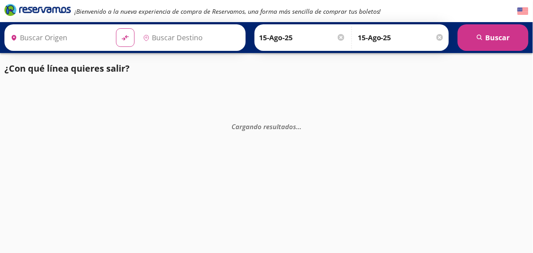
type input "[GEOGRAPHIC_DATA], [GEOGRAPHIC_DATA]"
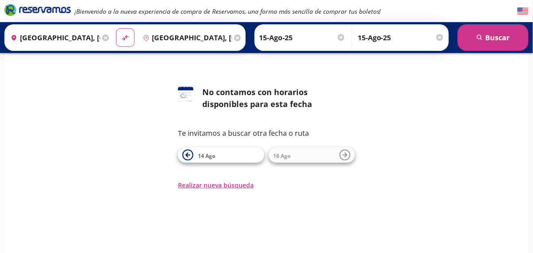
scroll to position [29, 0]
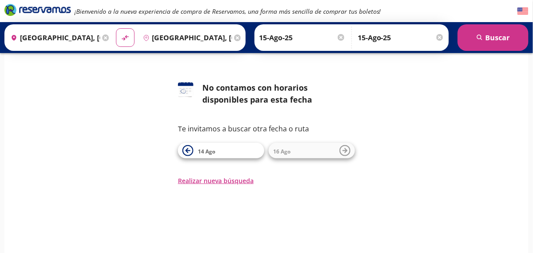
click at [219, 156] on button "14 Ago" at bounding box center [221, 151] width 86 height 16
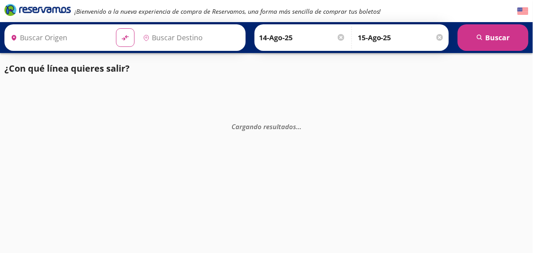
type input "[GEOGRAPHIC_DATA], [GEOGRAPHIC_DATA]"
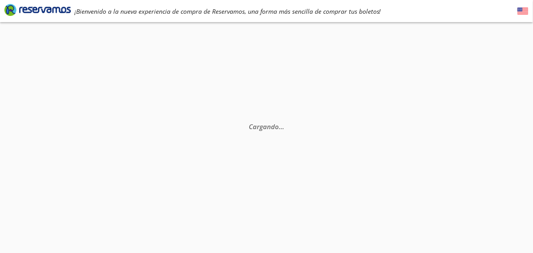
scroll to position [29, 0]
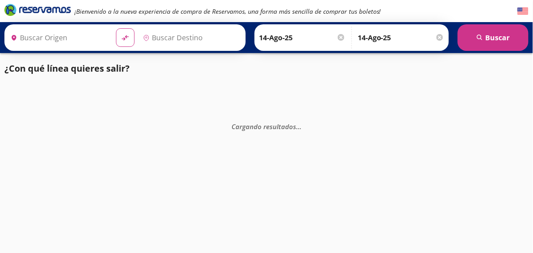
type input "[GEOGRAPHIC_DATA], [GEOGRAPHIC_DATA]"
